Goal: Transaction & Acquisition: Obtain resource

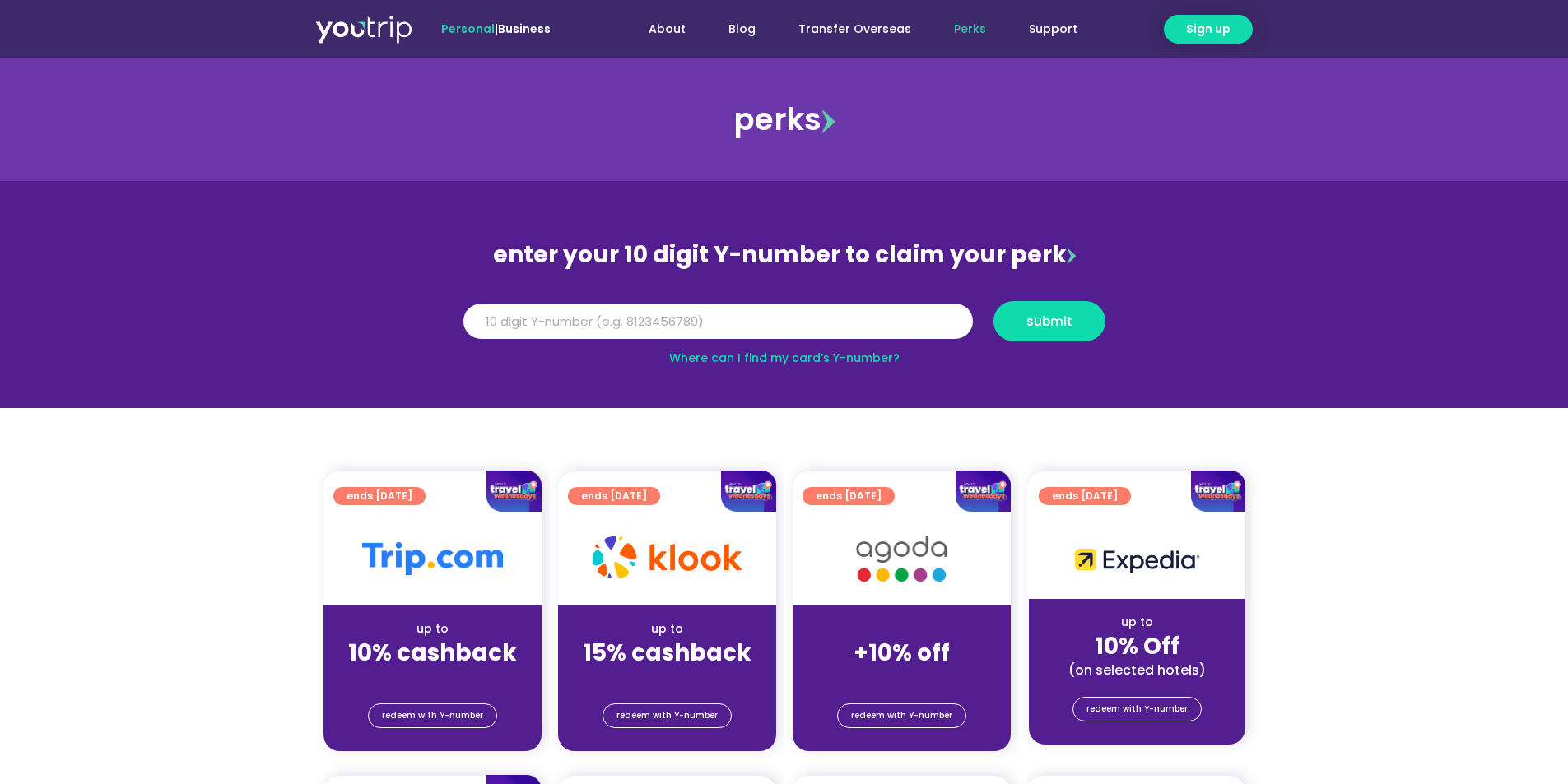
click at [820, 363] on link "Where can I find my card’s Y-number?" at bounding box center [784, 357] width 231 height 16
click at [794, 301] on div "Y Number submit" at bounding box center [784, 321] width 659 height 57
click at [797, 319] on input "Y Number" at bounding box center [718, 322] width 510 height 37
click at [809, 315] on input "Y Number" at bounding box center [718, 322] width 510 height 37
type input "8124341364"
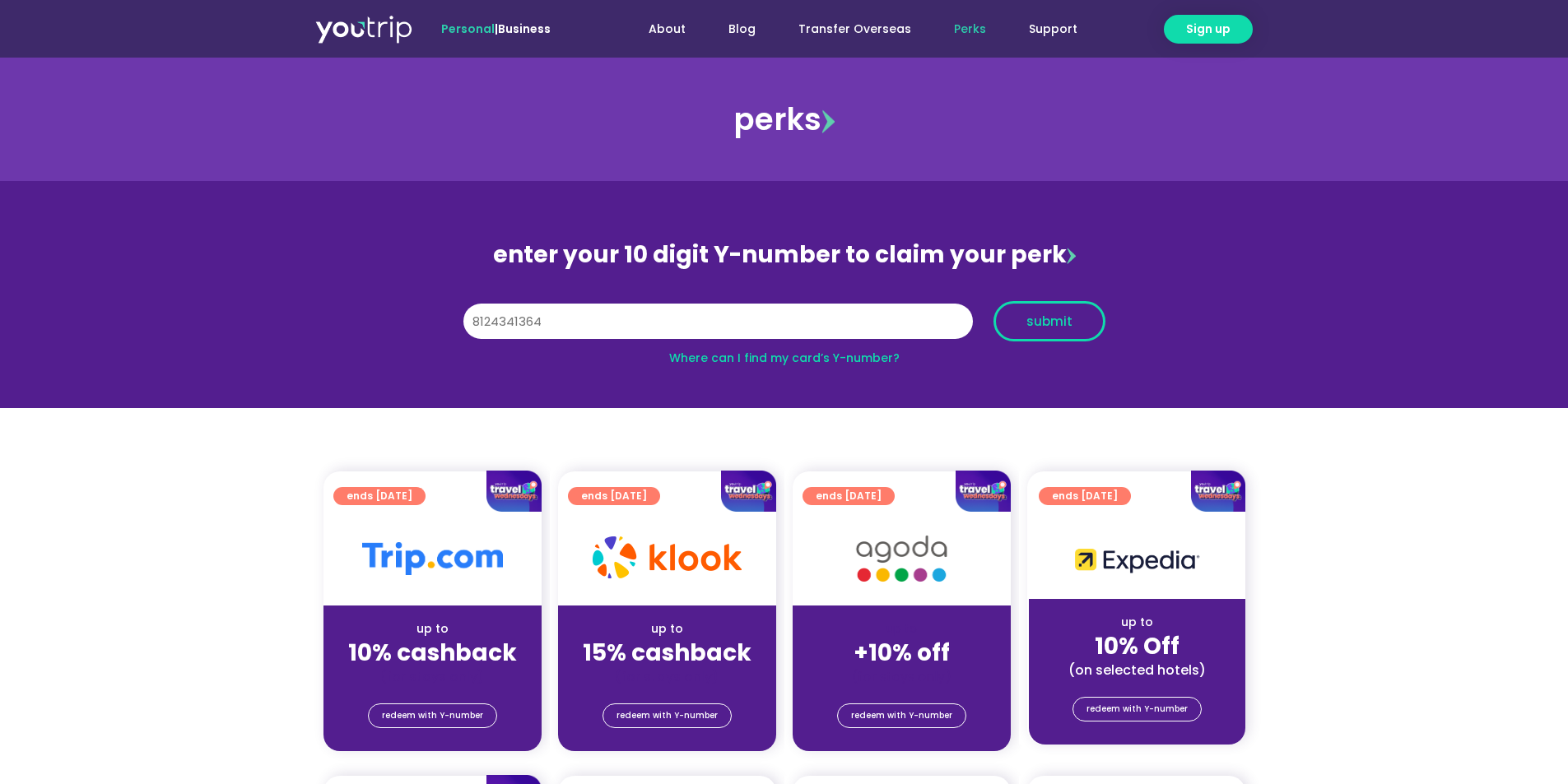
click at [1048, 315] on span "submit" at bounding box center [1050, 321] width 46 height 12
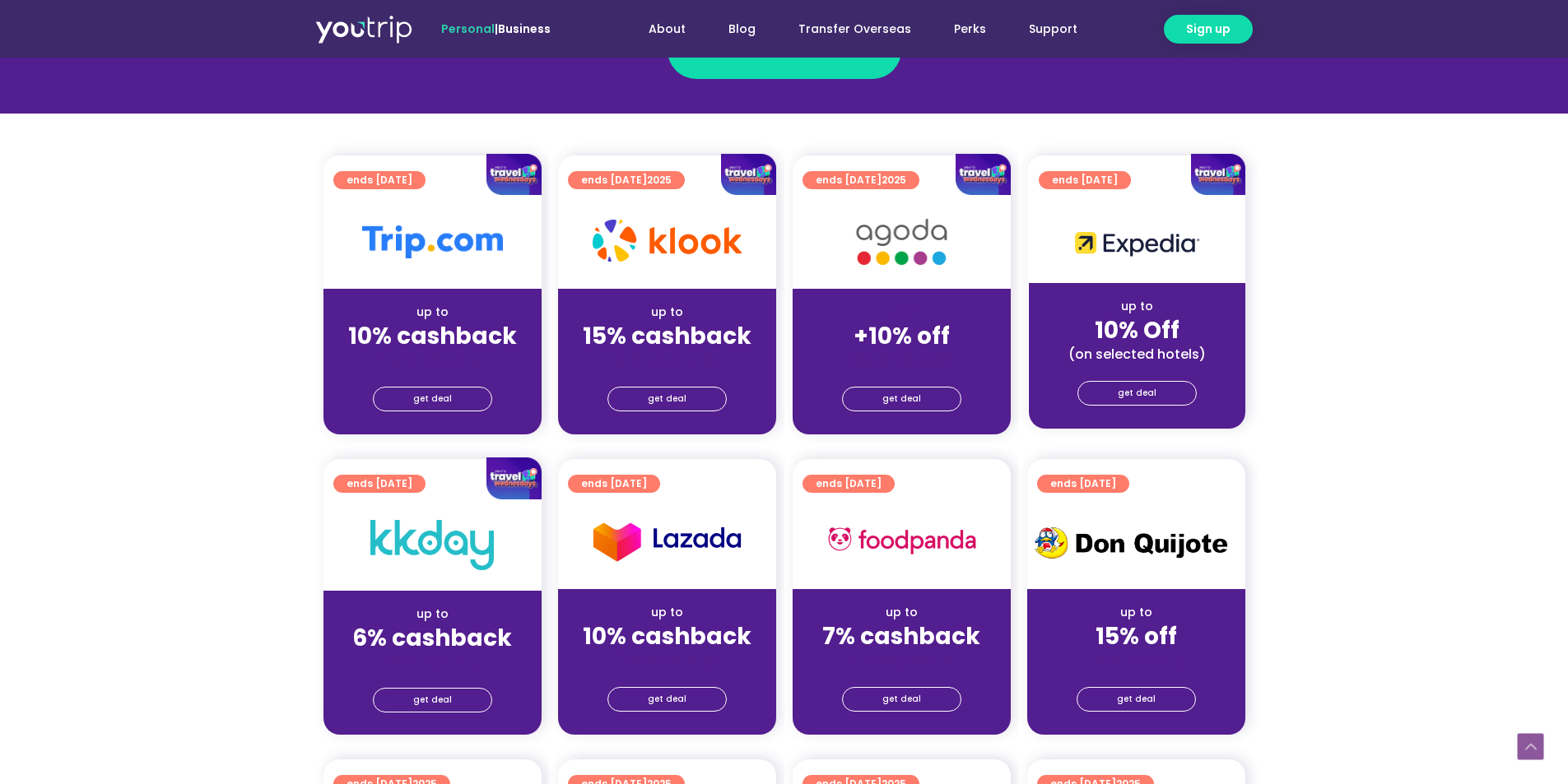
scroll to position [330, 0]
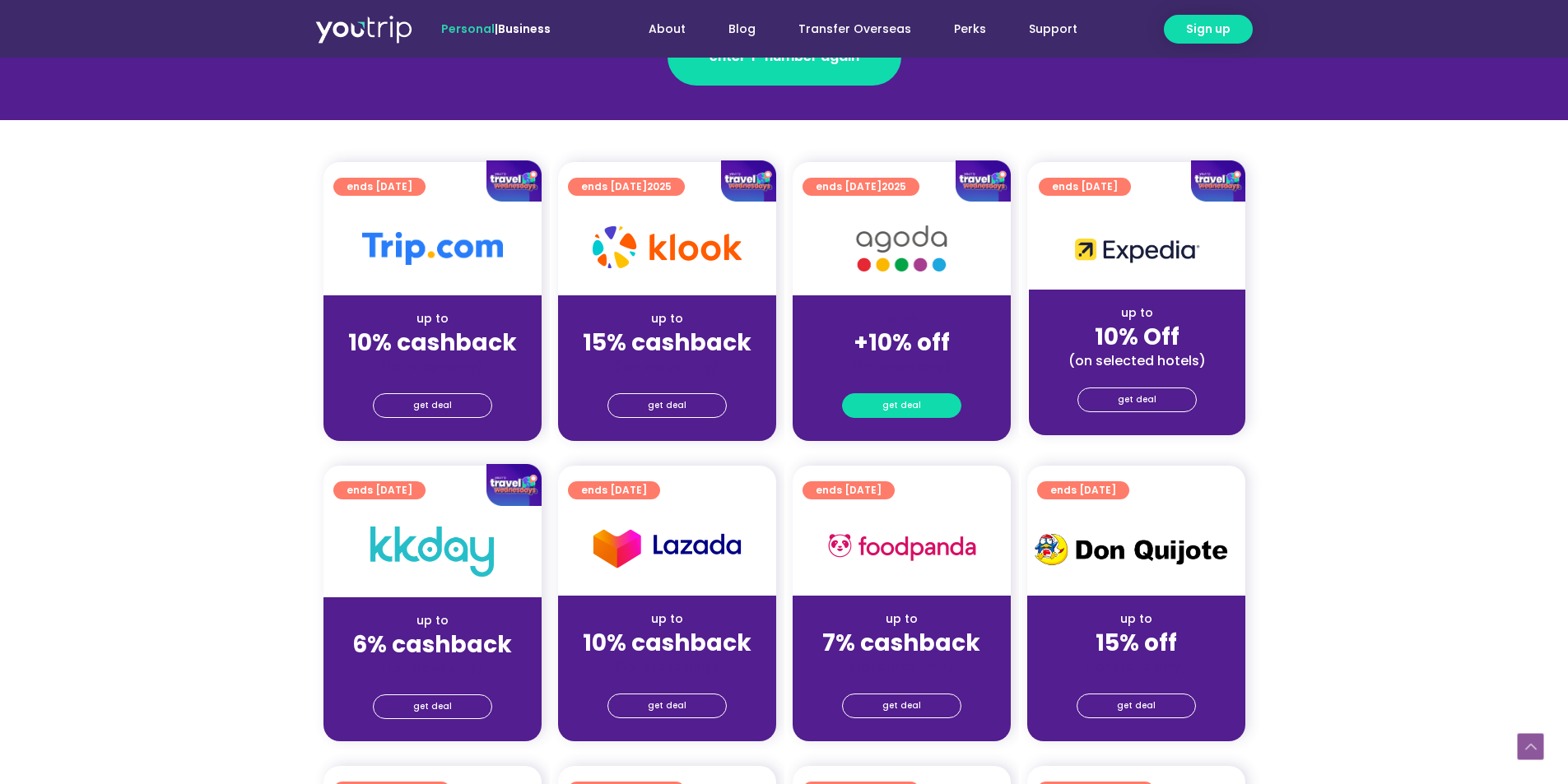
click at [925, 406] on link "get deal" at bounding box center [902, 405] width 119 height 25
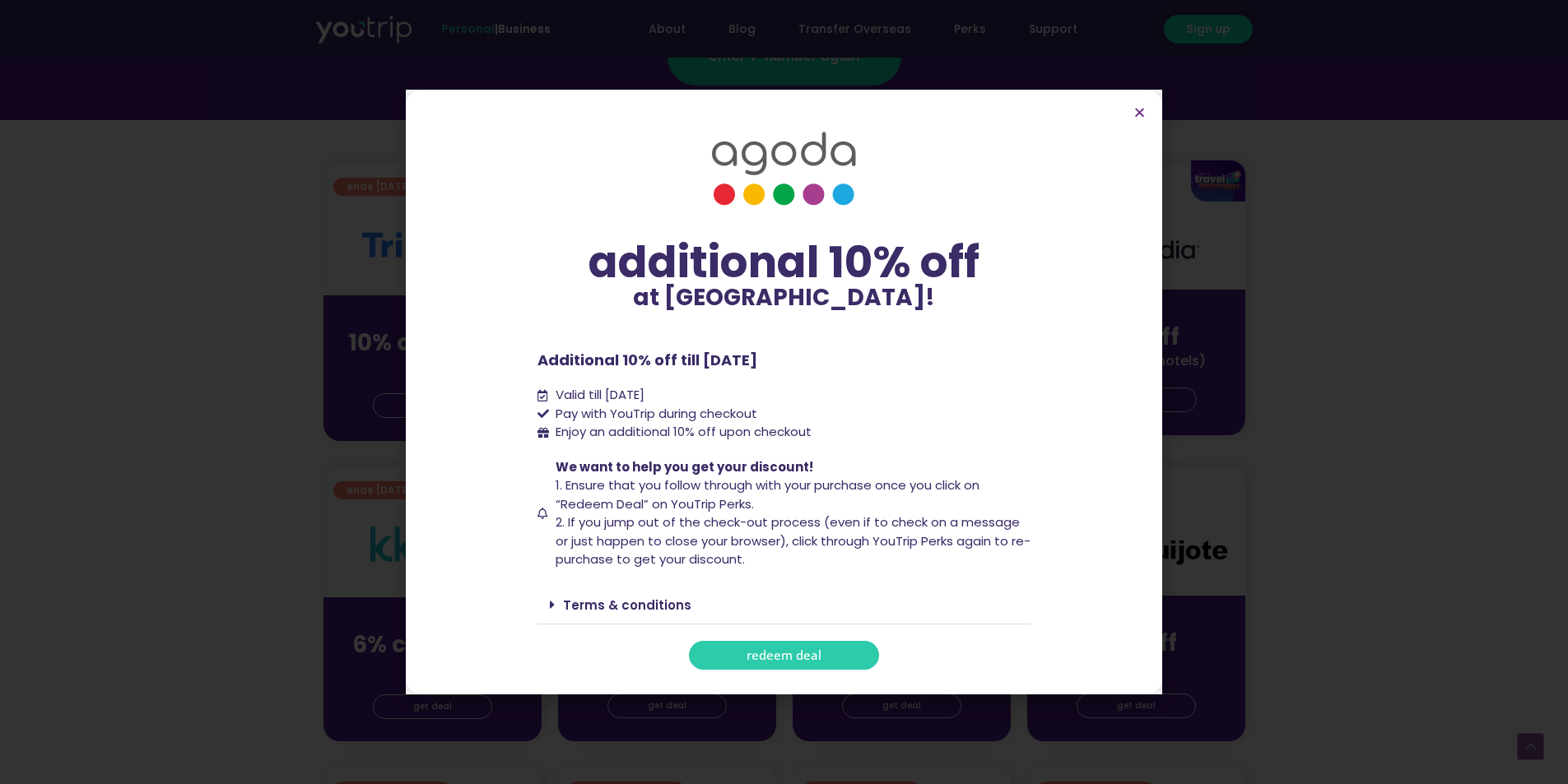
click at [741, 660] on link "redeem deal" at bounding box center [784, 655] width 190 height 29
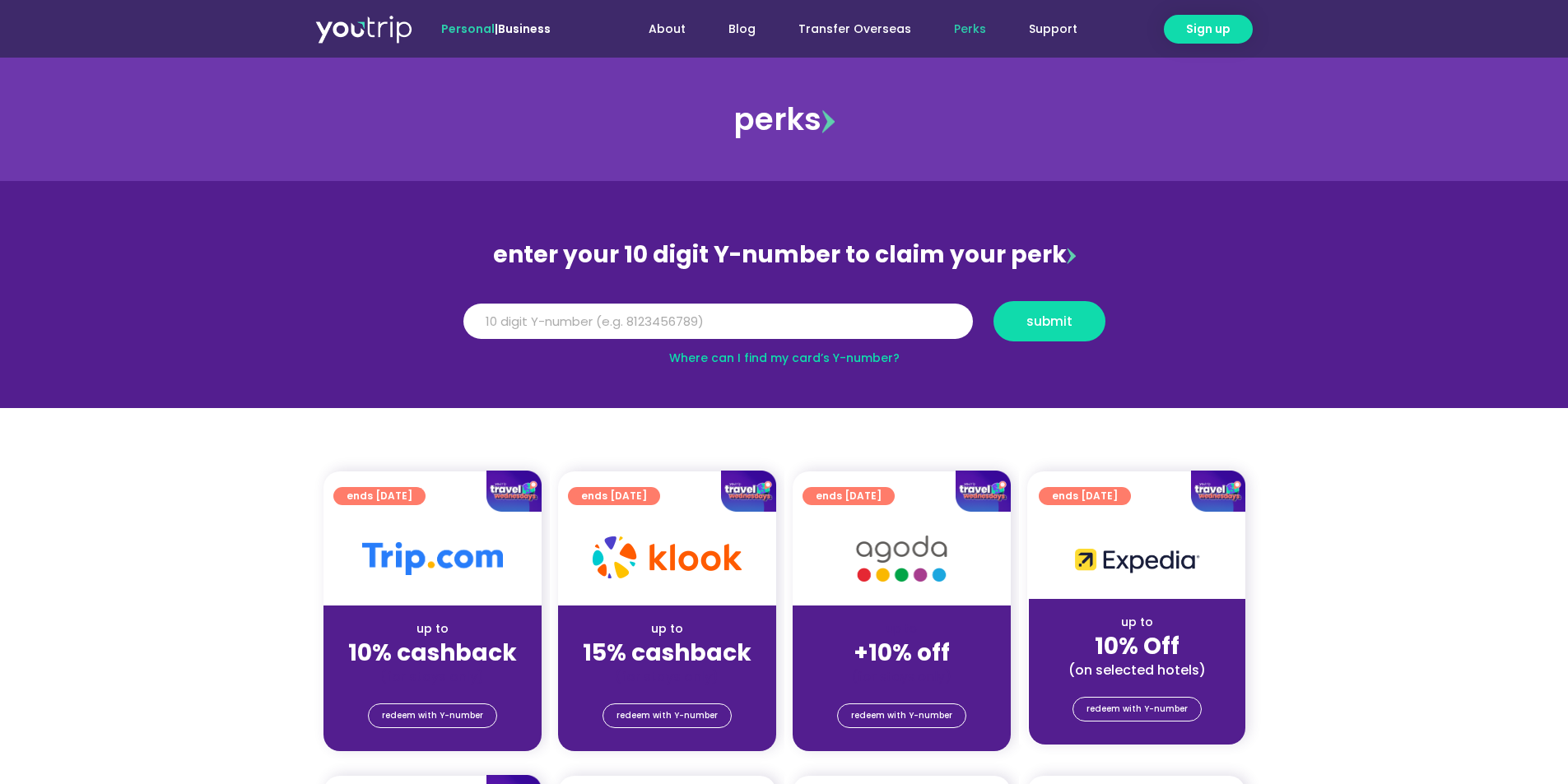
click at [827, 127] on img at bounding box center [829, 121] width 13 height 24
click at [777, 126] on div "perks" at bounding box center [784, 119] width 1568 height 66
click at [832, 116] on img at bounding box center [829, 121] width 13 height 24
click at [779, 131] on div "perks" at bounding box center [784, 119] width 1568 height 66
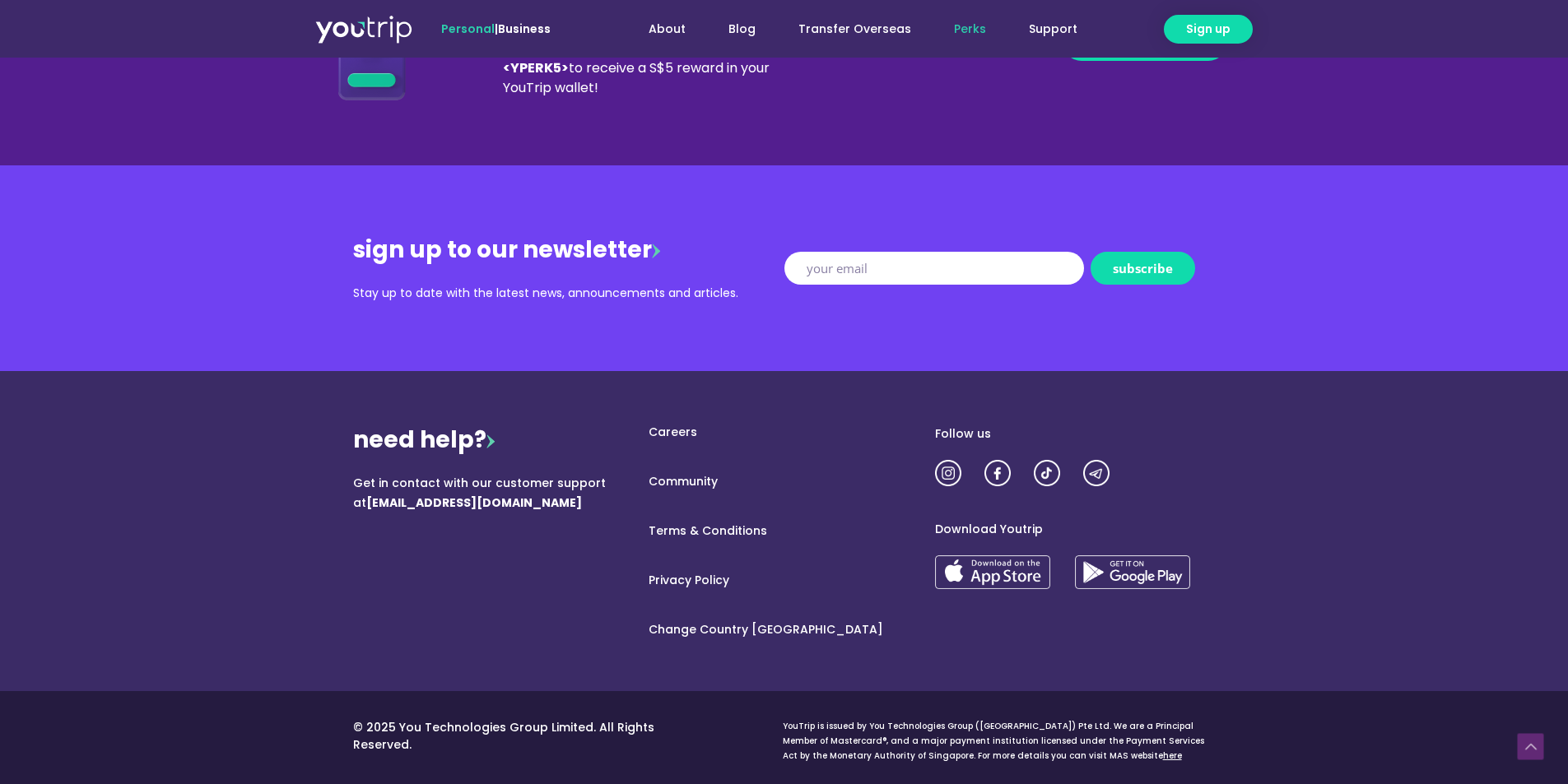
scroll to position [1971, 0]
